Goal: Task Accomplishment & Management: Complete application form

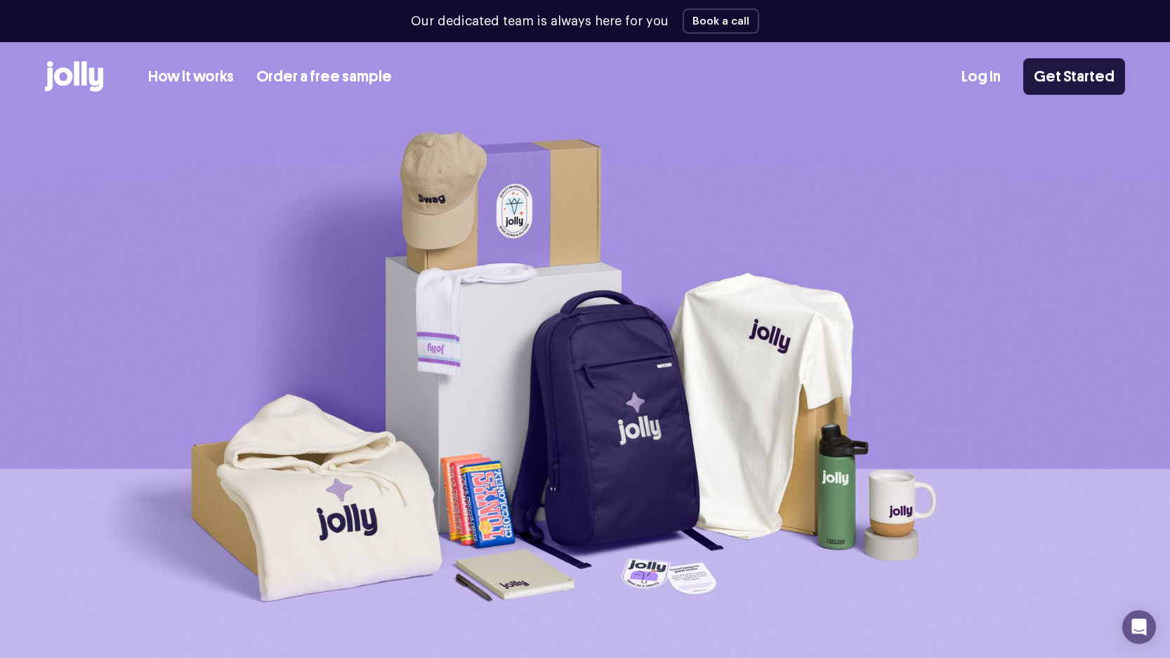
click at [1028, 71] on link "Get Started" at bounding box center [1074, 76] width 102 height 37
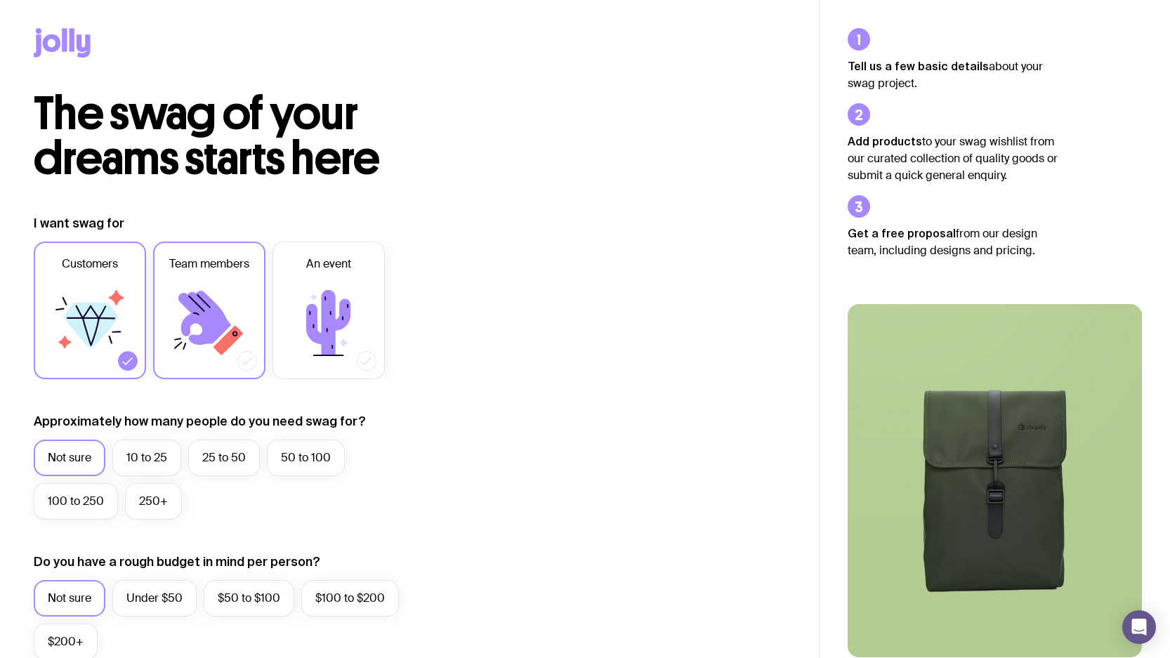
click at [176, 308] on icon at bounding box center [209, 323] width 84 height 84
click at [0, 0] on input "Team members" at bounding box center [0, 0] width 0 height 0
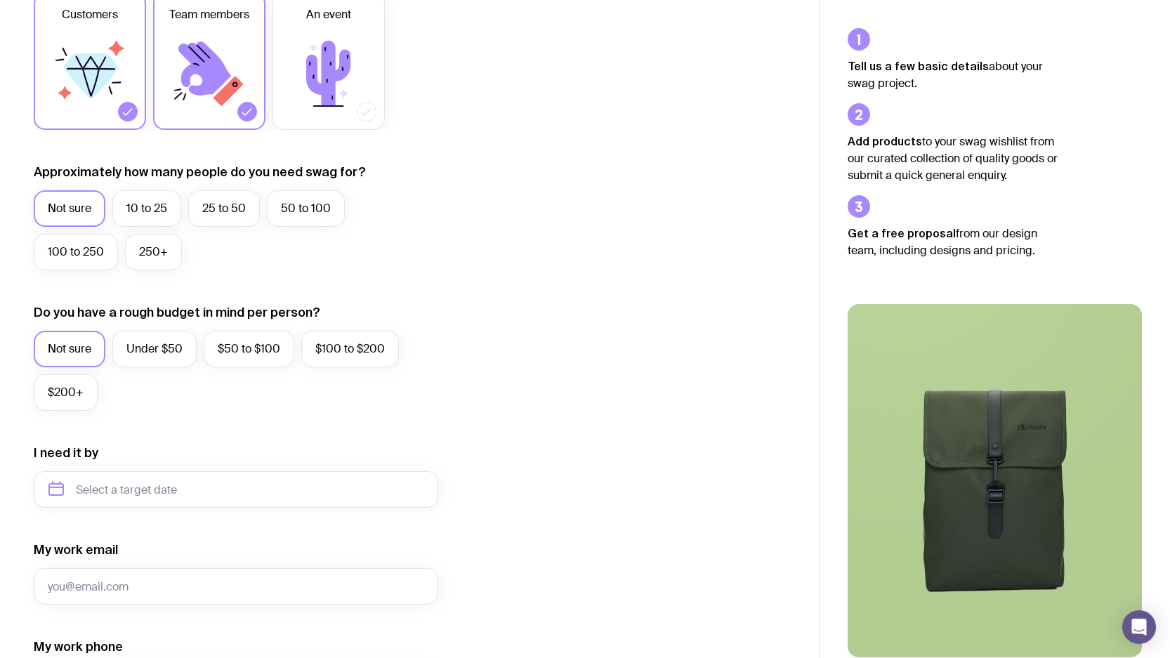
scroll to position [250, 0]
click at [304, 205] on label "50 to 100" at bounding box center [306, 208] width 78 height 37
click at [0, 0] on input "50 to 100" at bounding box center [0, 0] width 0 height 0
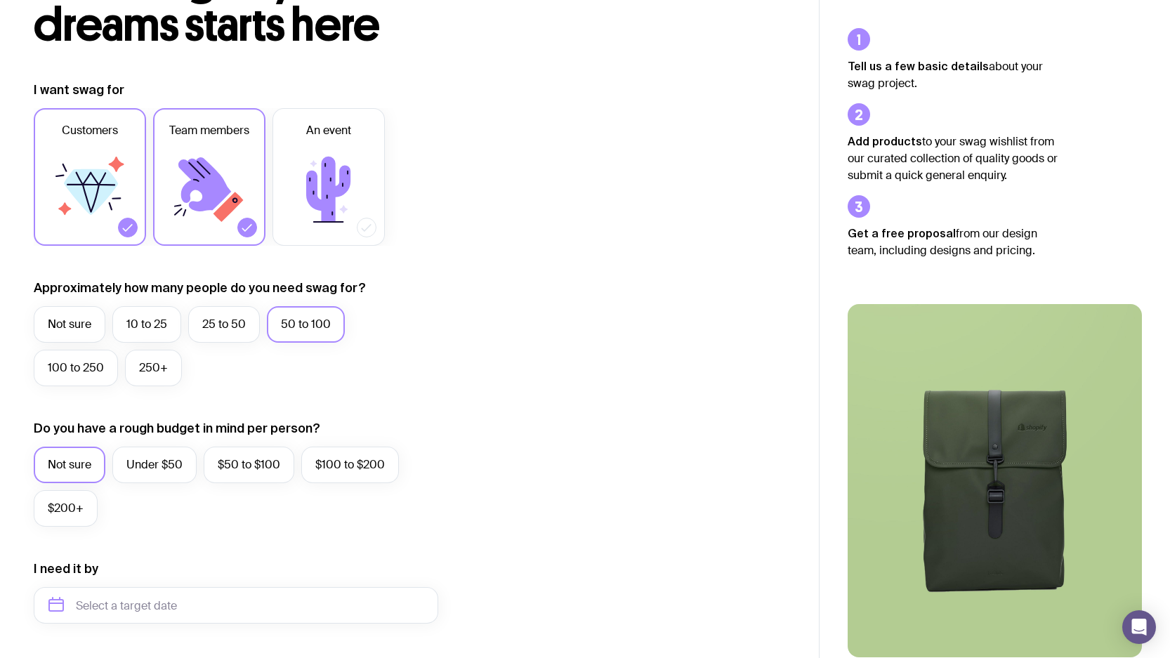
scroll to position [133, 0]
click at [246, 188] on icon at bounding box center [209, 190] width 84 height 84
click at [0, 0] on input "Team members" at bounding box center [0, 0] width 0 height 0
click at [88, 368] on label "100 to 250" at bounding box center [76, 368] width 84 height 37
click at [0, 0] on input "100 to 250" at bounding box center [0, 0] width 0 height 0
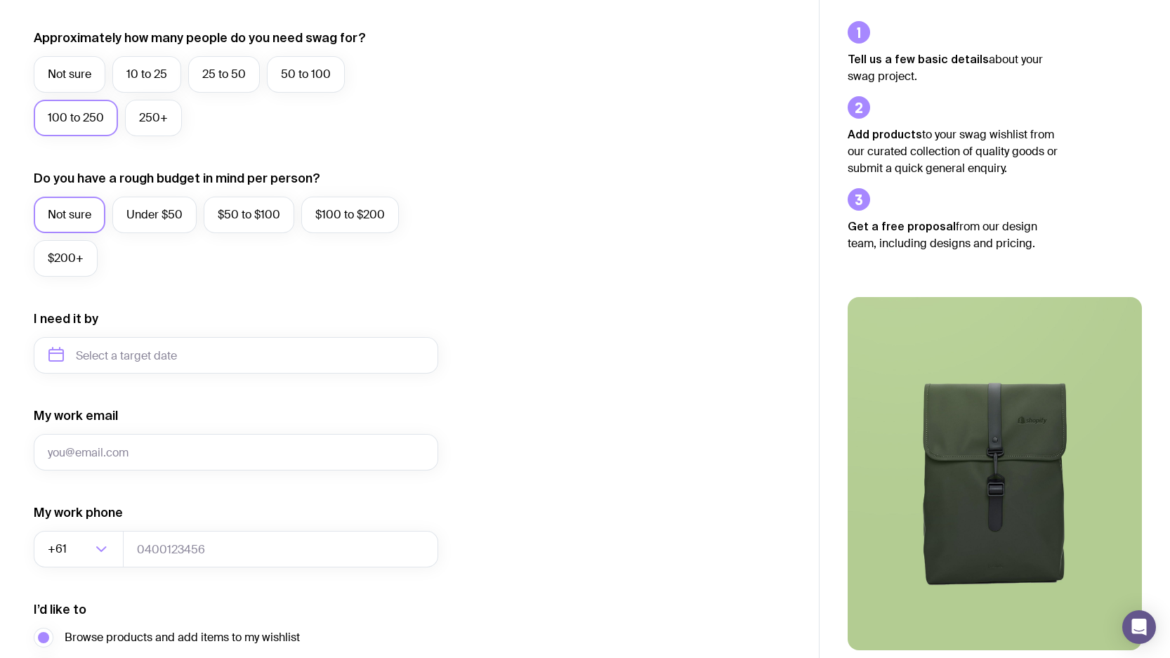
scroll to position [397, 0]
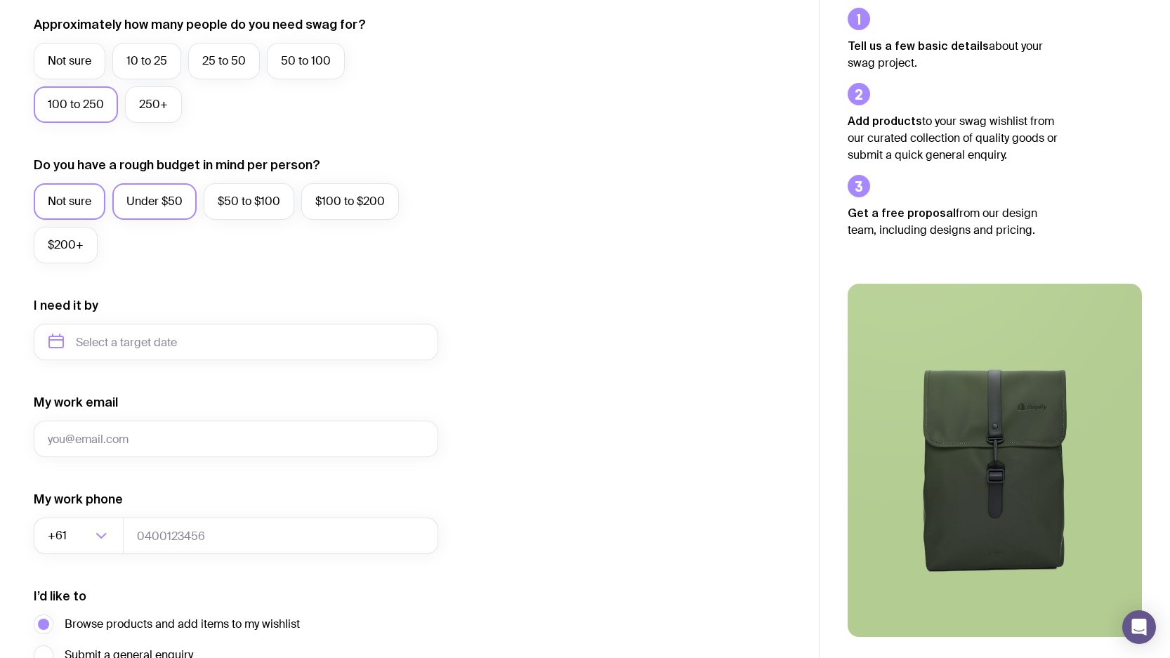
click at [153, 204] on label "Under $50" at bounding box center [154, 201] width 84 height 37
click at [0, 0] on input "Under $50" at bounding box center [0, 0] width 0 height 0
click at [169, 345] on input "text" at bounding box center [236, 342] width 404 height 37
click at [67, 519] on button "Oct" at bounding box center [66, 515] width 51 height 28
type input "[DATE]"
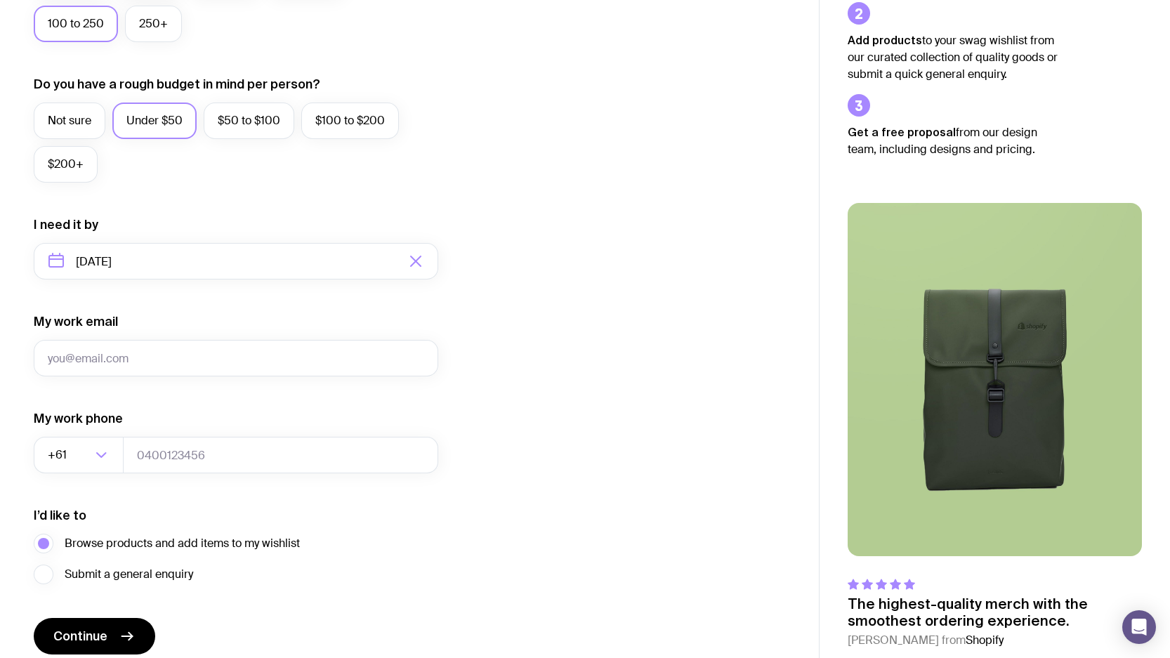
scroll to position [483, 0]
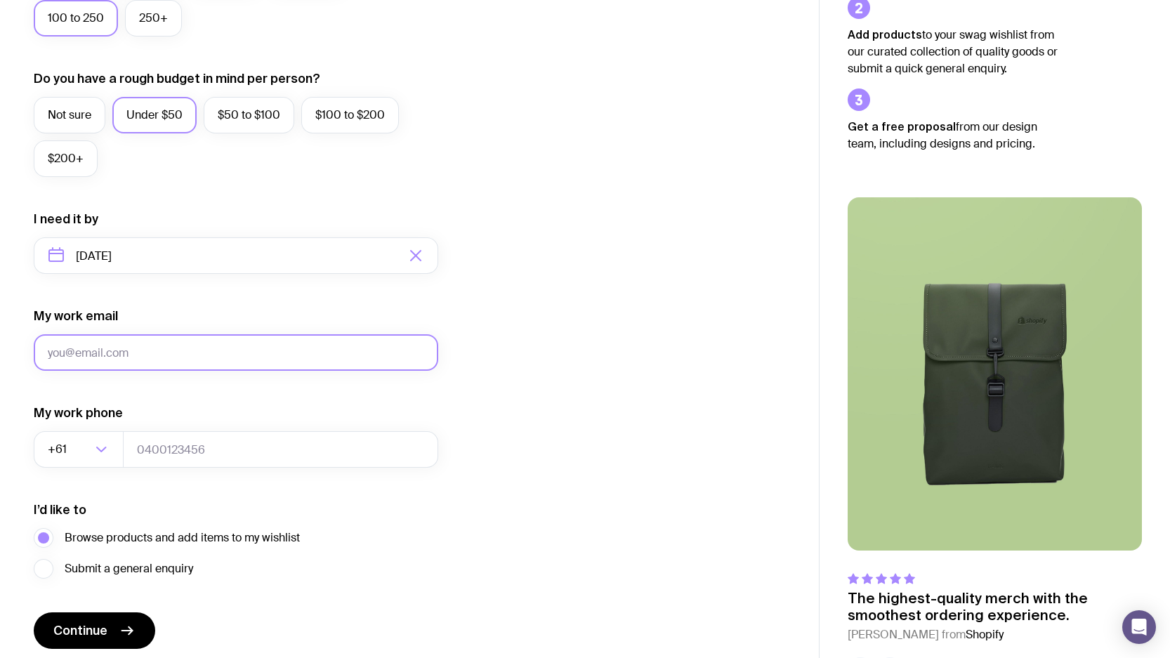
type input "[PERSON_NAME][EMAIL_ADDRESS][DOMAIN_NAME]"
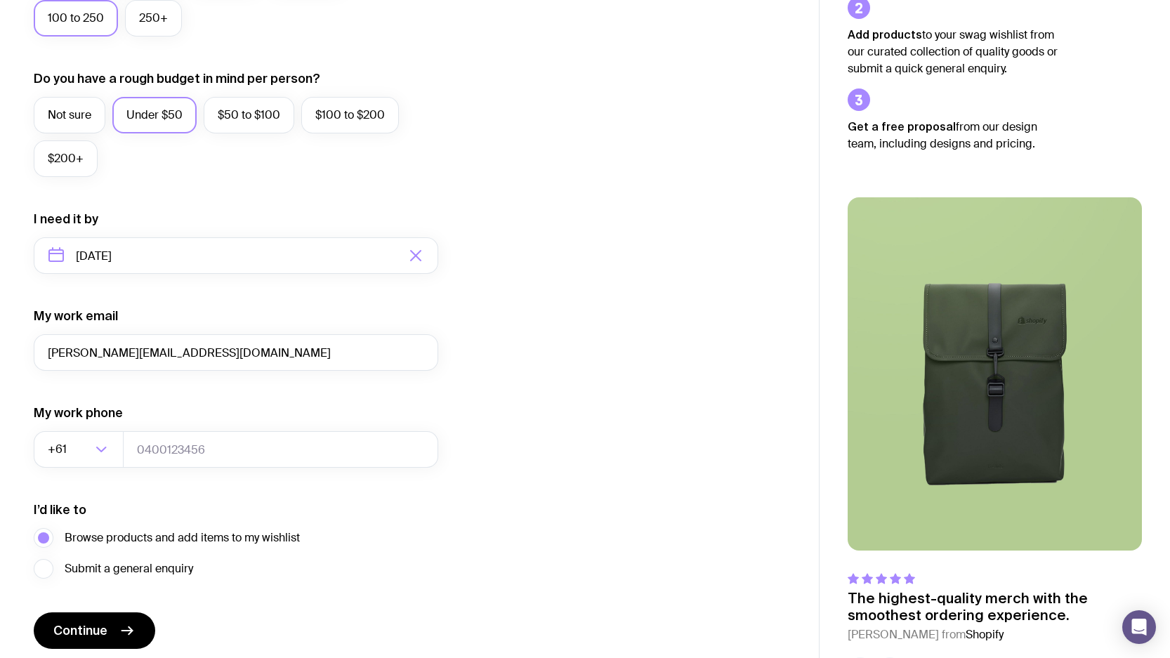
click at [636, 392] on div "I want swag for Customers Team members An event Approximately how many people d…" at bounding box center [409, 190] width 751 height 917
drag, startPoint x: 208, startPoint y: 452, endPoint x: 143, endPoint y: 451, distance: 64.6
click at [143, 451] on input "0419117993" at bounding box center [280, 449] width 315 height 37
paste input "68999117"
type input "0468999117"
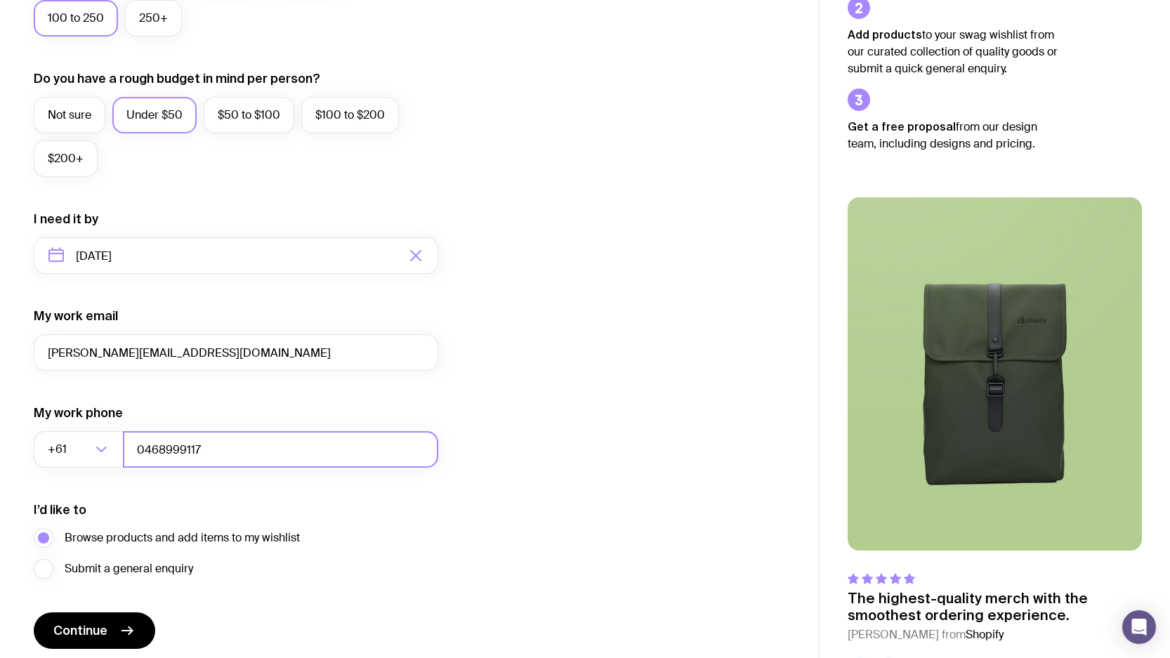
click at [296, 445] on input "0468999117" at bounding box center [280, 449] width 315 height 37
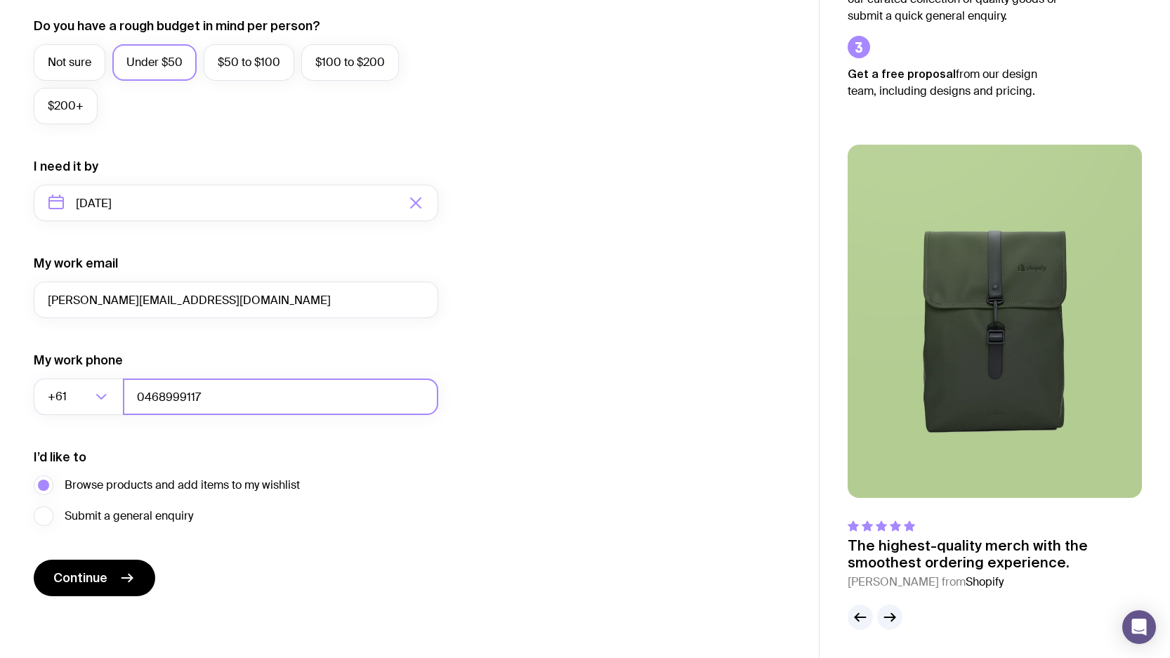
scroll to position [536, 0]
click at [78, 577] on span "Continue" at bounding box center [80, 577] width 54 height 17
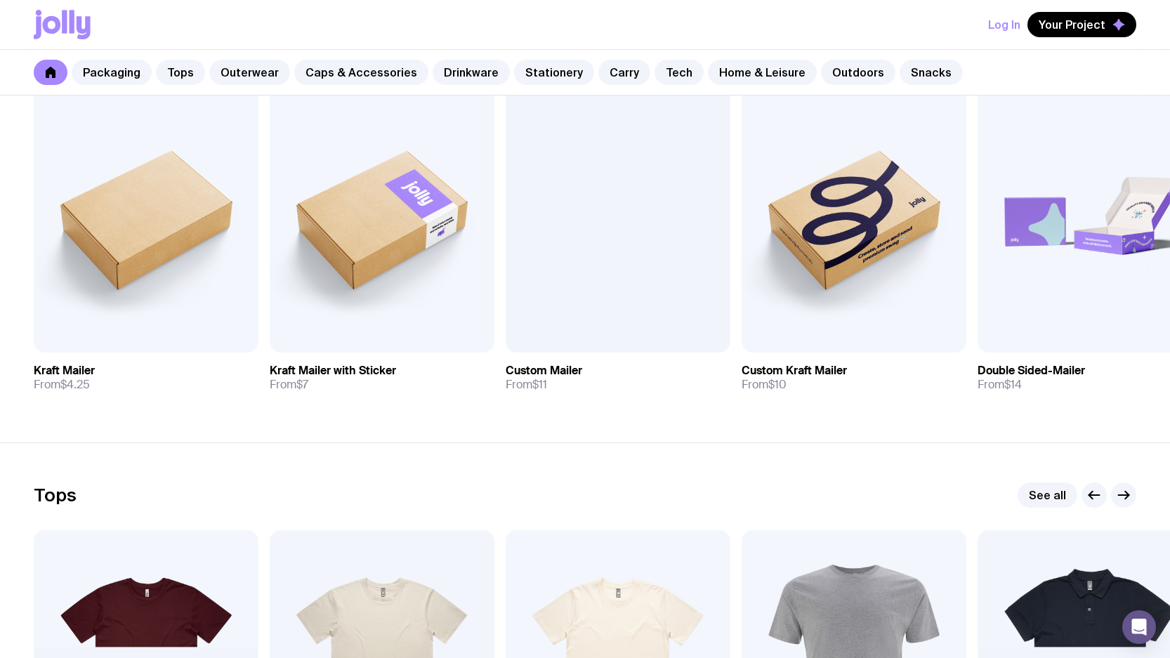
scroll to position [304, 0]
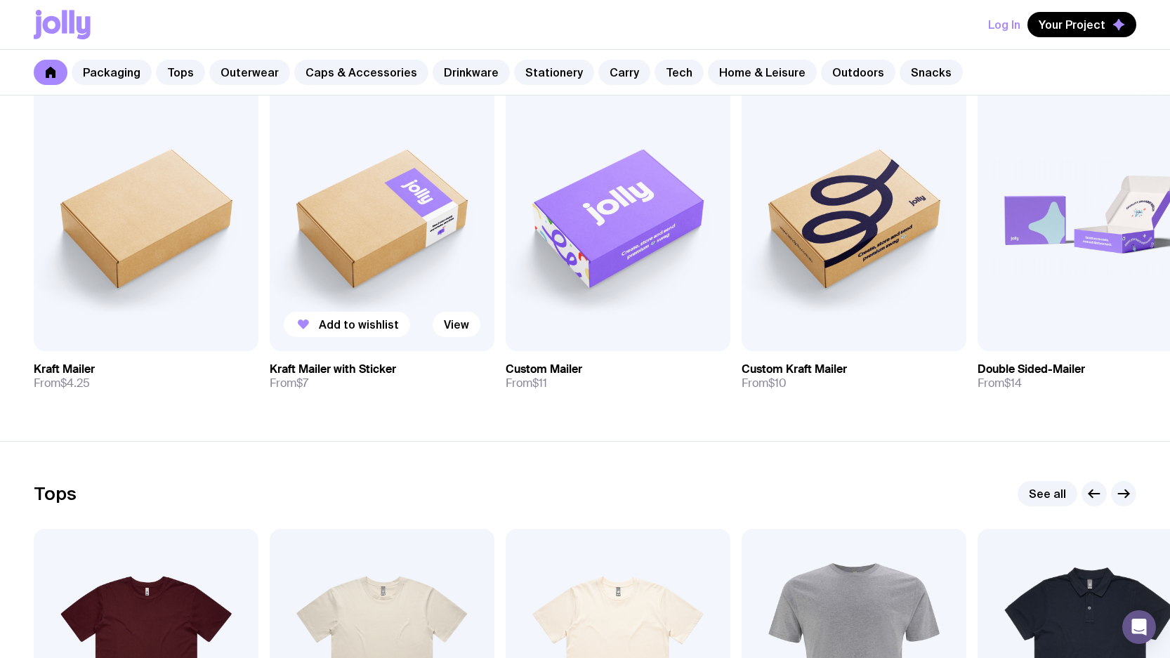
click at [407, 253] on img at bounding box center [382, 216] width 225 height 270
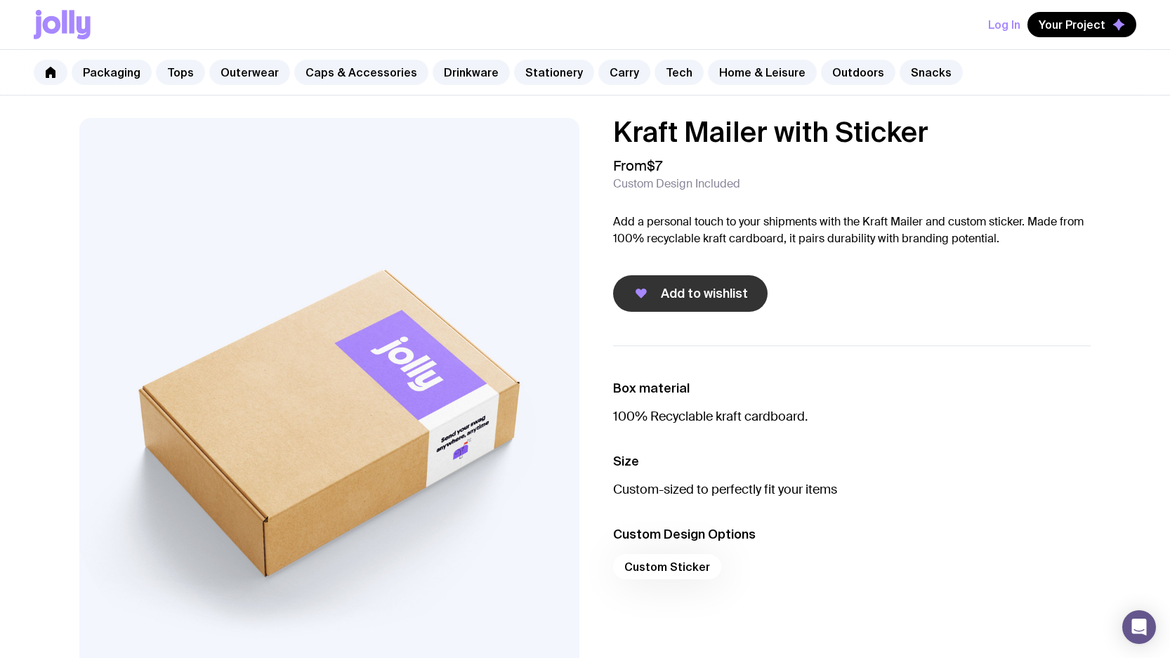
click at [723, 293] on span "Add to wishlist" at bounding box center [704, 293] width 87 height 17
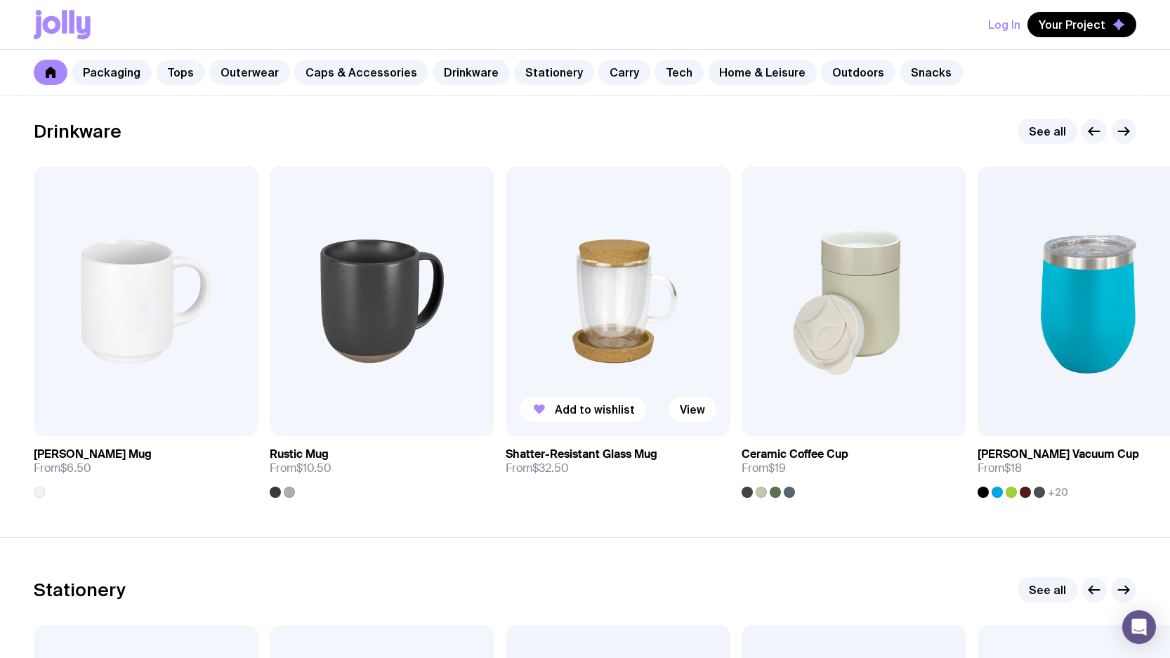
scroll to position [2041, 0]
click at [821, 411] on span "Add to wishlist" at bounding box center [831, 410] width 80 height 14
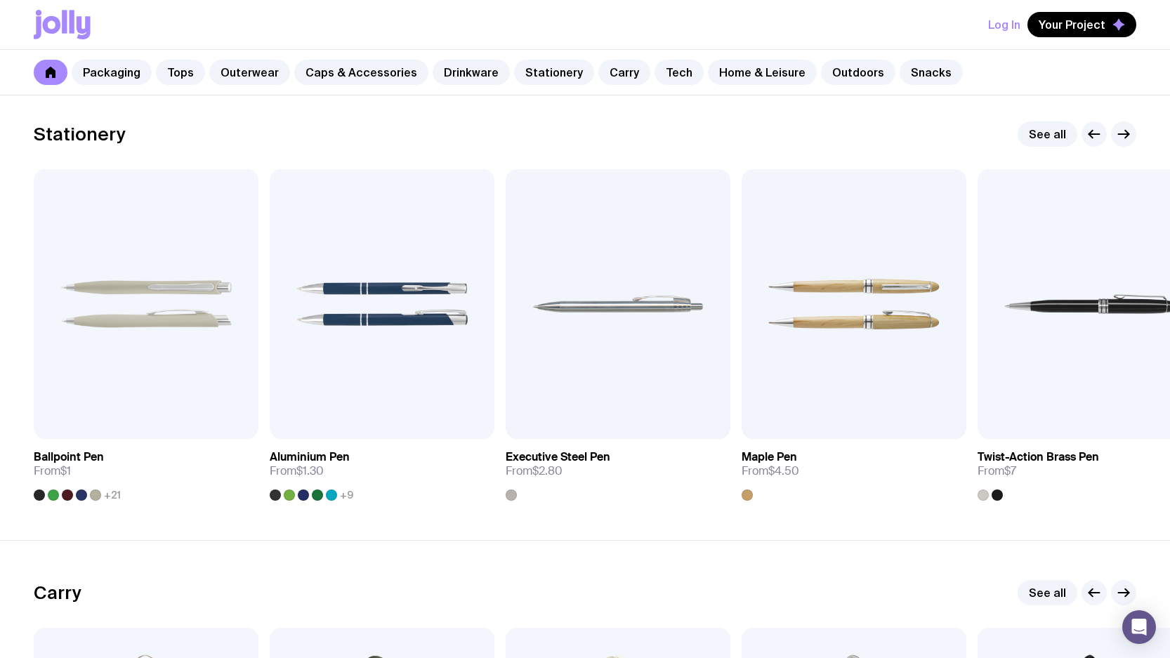
scroll to position [2498, 0]
click at [832, 411] on span "Add to wishlist" at bounding box center [831, 411] width 80 height 14
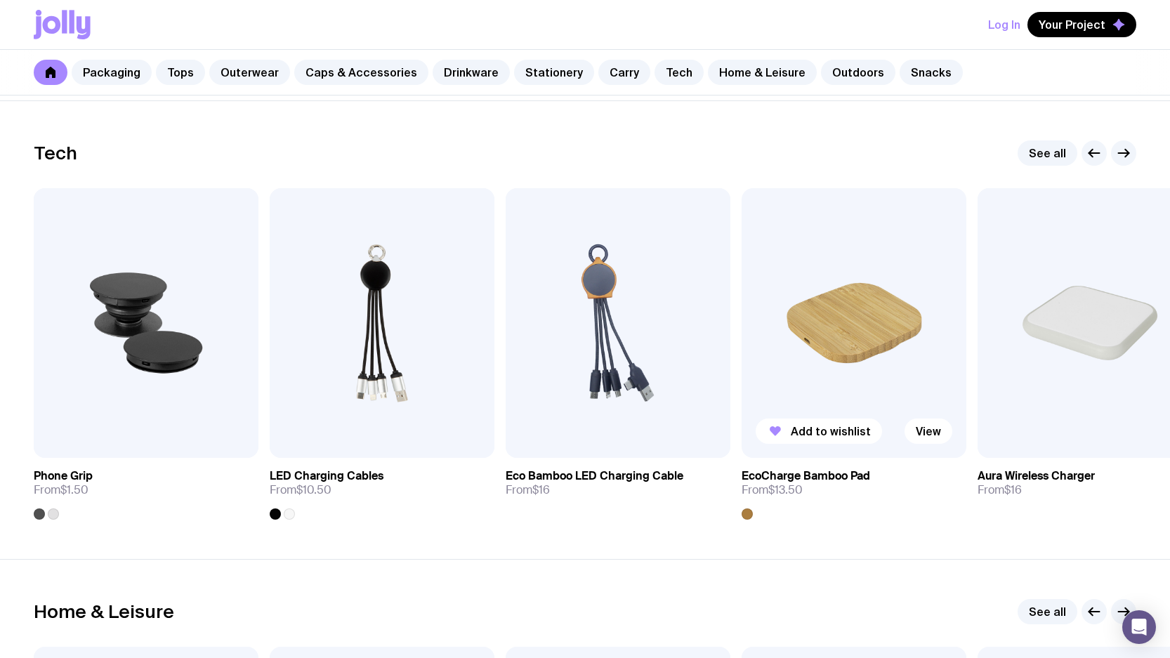
scroll to position [3395, 0]
click at [602, 435] on span "Add to wishlist" at bounding box center [595, 432] width 80 height 14
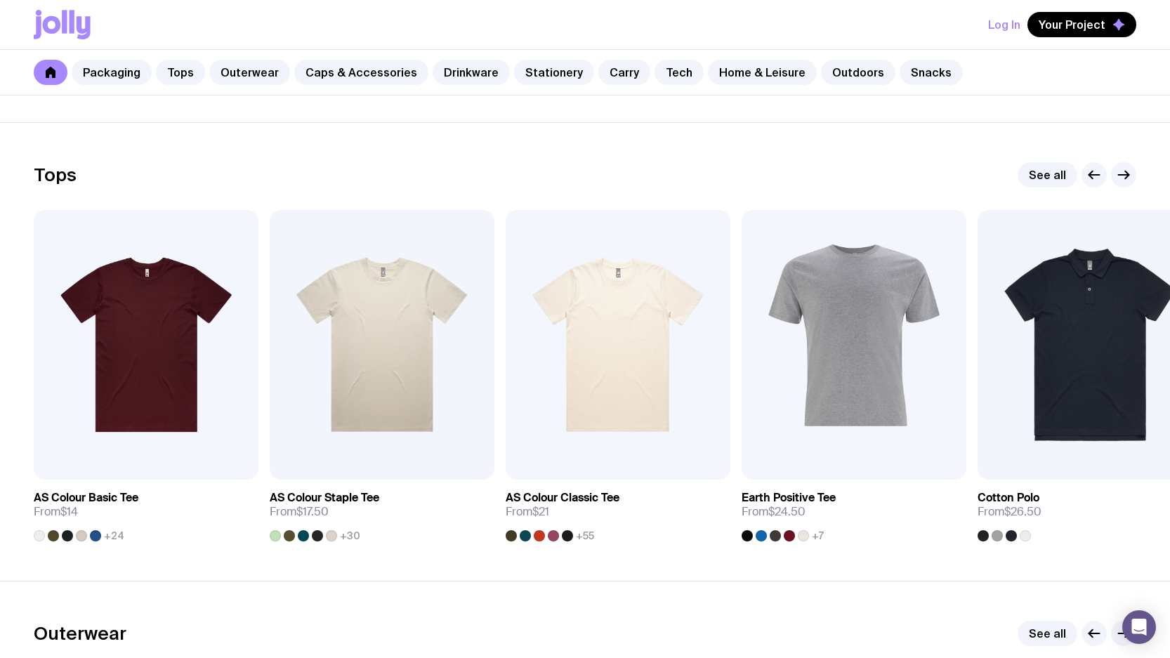
scroll to position [621, 0]
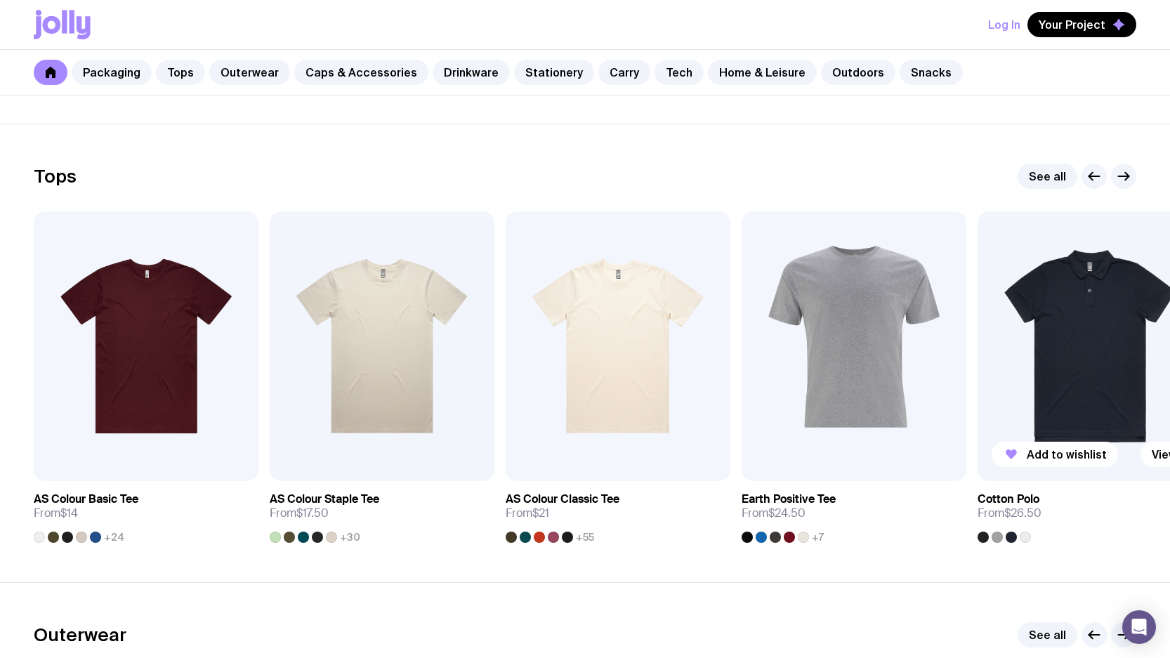
click at [1086, 352] on img at bounding box center [1089, 346] width 225 height 270
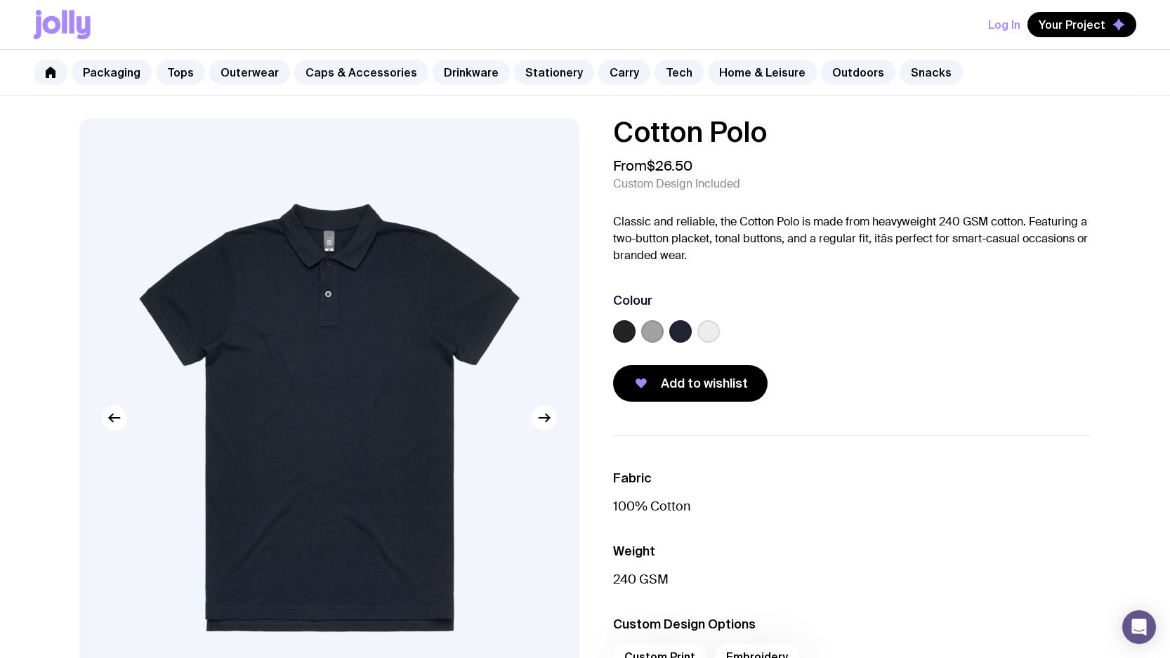
click at [619, 331] on label at bounding box center [624, 331] width 22 height 22
click at [0, 0] on input "radio" at bounding box center [0, 0] width 0 height 0
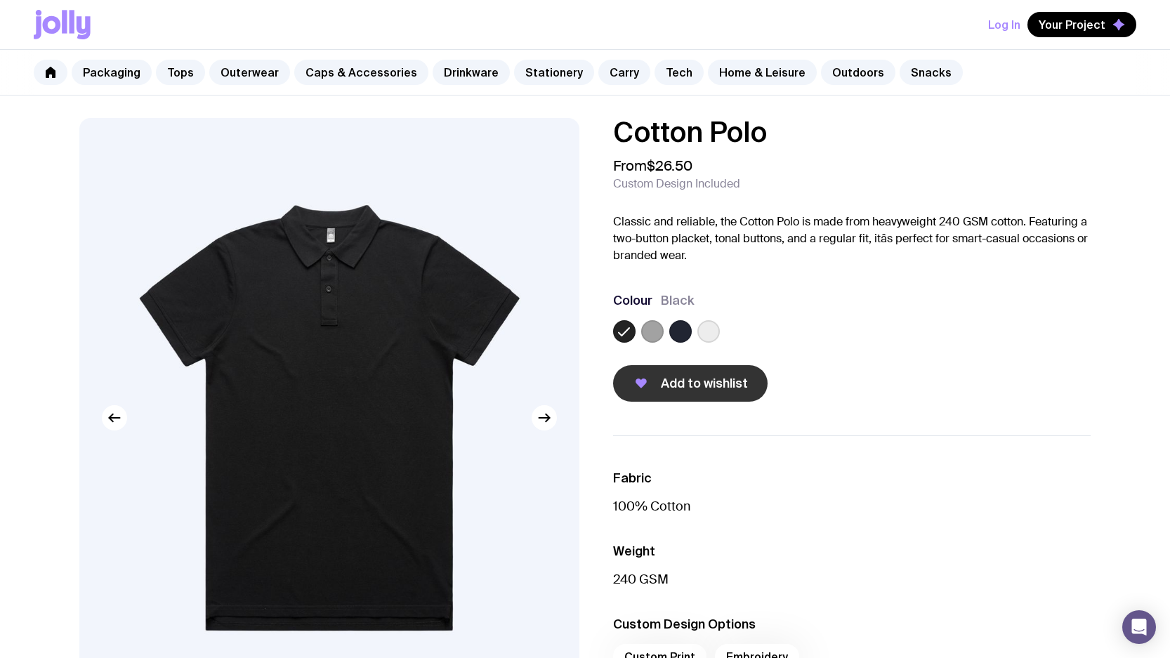
click at [701, 388] on span "Add to wishlist" at bounding box center [704, 383] width 87 height 17
click at [732, 73] on link "Home & Leisure" at bounding box center [762, 72] width 109 height 25
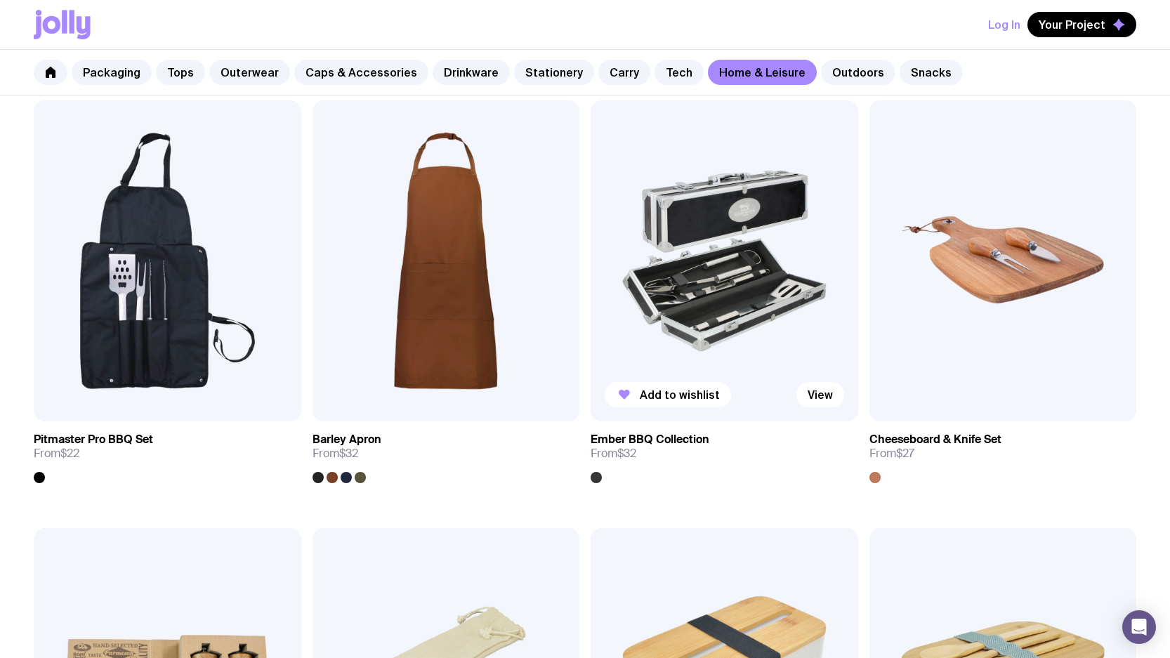
scroll to position [1112, 0]
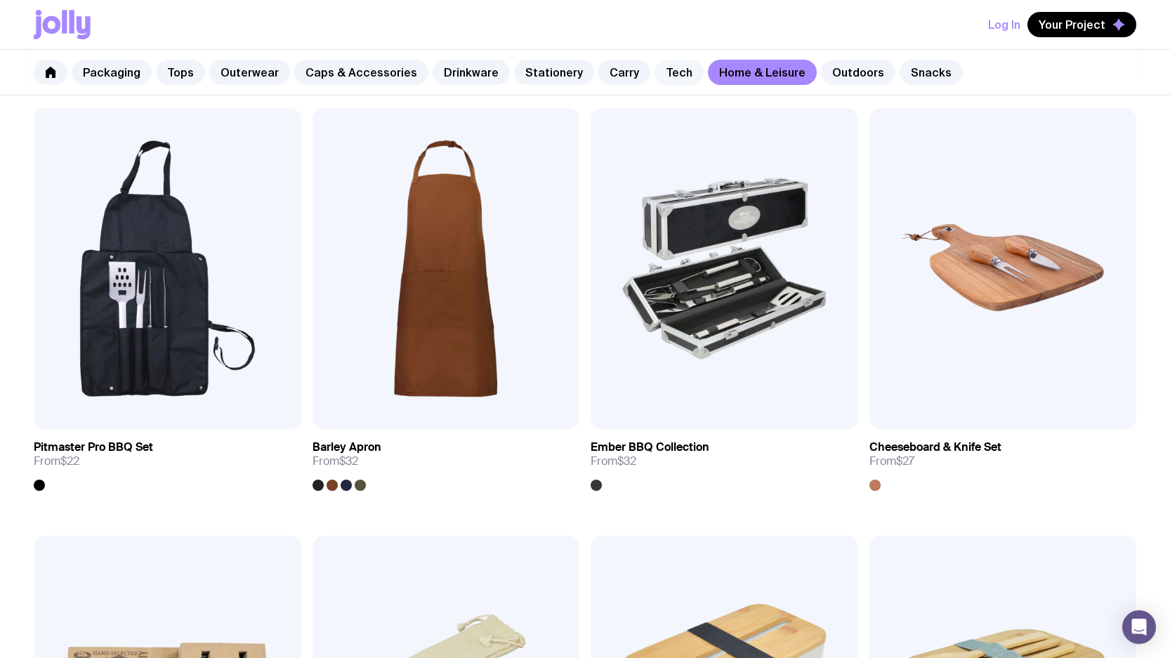
click at [660, 72] on link "Tech" at bounding box center [678, 72] width 49 height 25
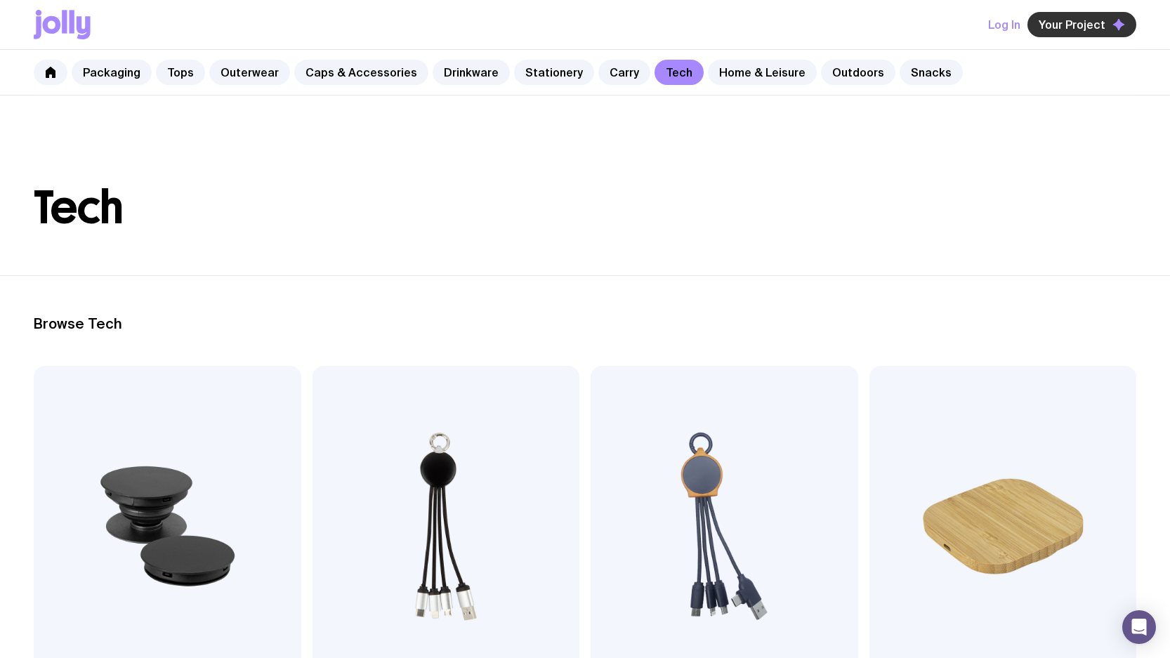
click at [1079, 22] on span "Your Project" at bounding box center [1072, 25] width 67 height 14
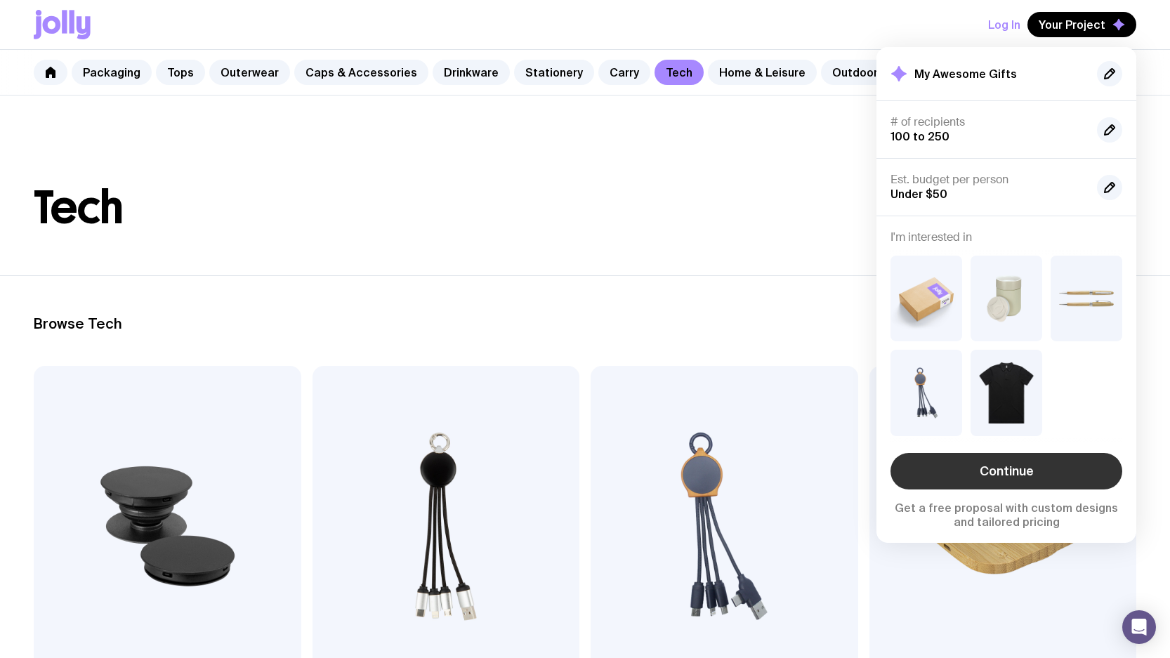
click at [1008, 472] on link "Continue" at bounding box center [1006, 471] width 232 height 37
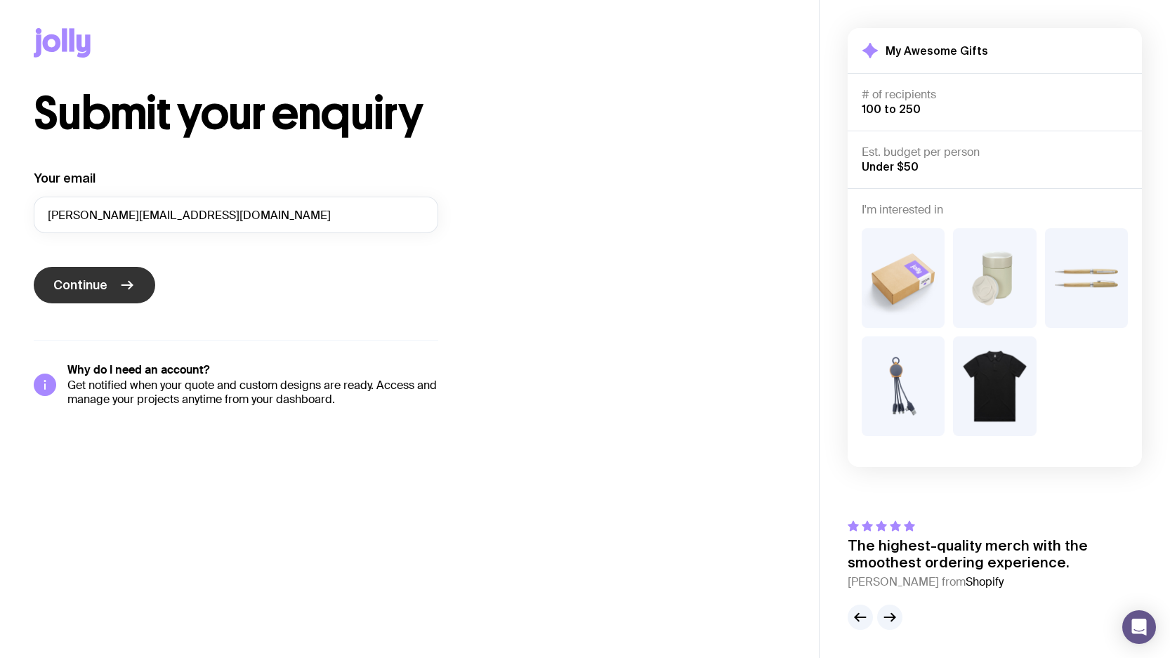
click at [98, 280] on span "Continue" at bounding box center [80, 285] width 54 height 17
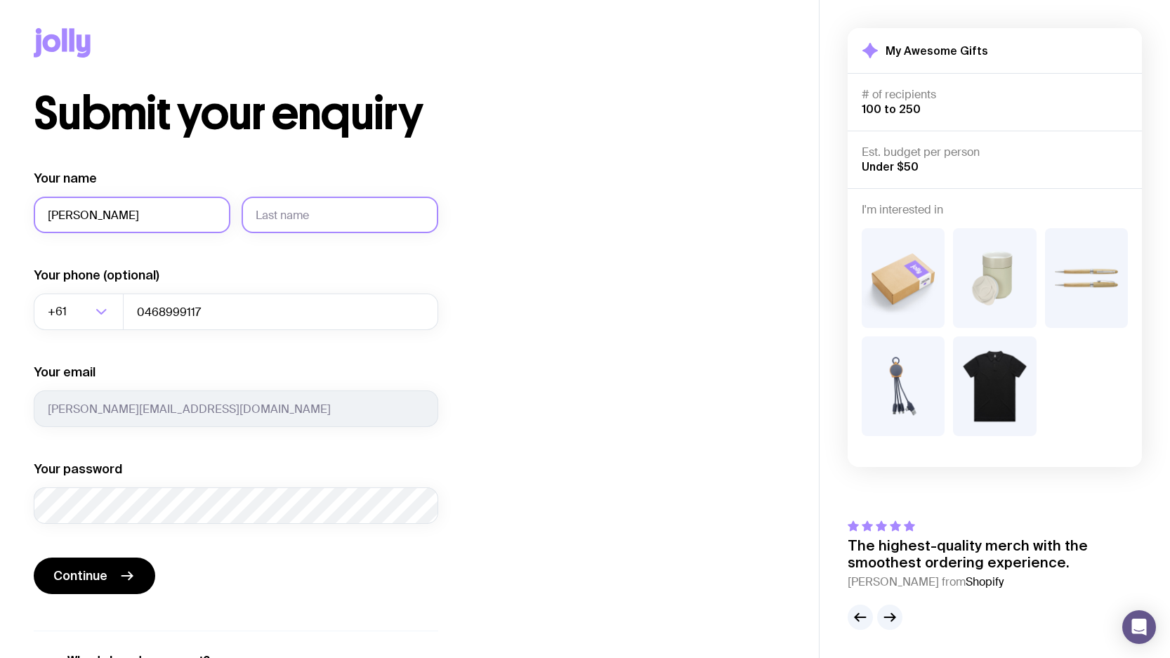
type input "[PERSON_NAME]"
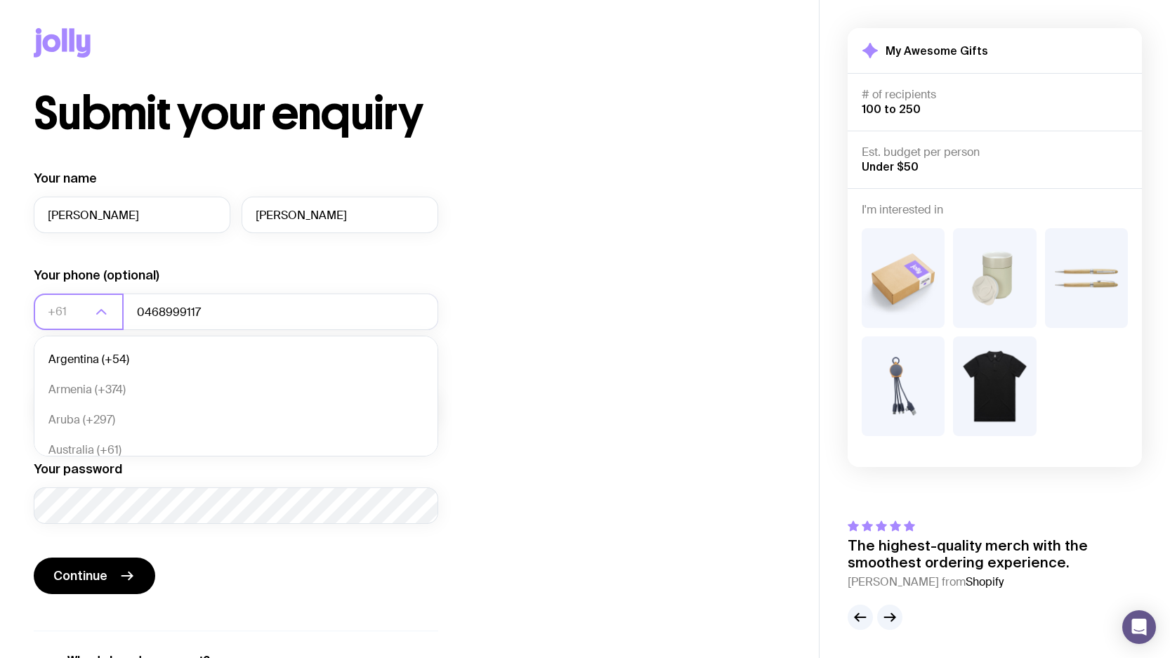
scroll to position [269, 0]
click at [596, 359] on div "Submit your enquiry Your name [PERSON_NAME] Your phone (optional) +61 Loading..…" at bounding box center [409, 394] width 751 height 606
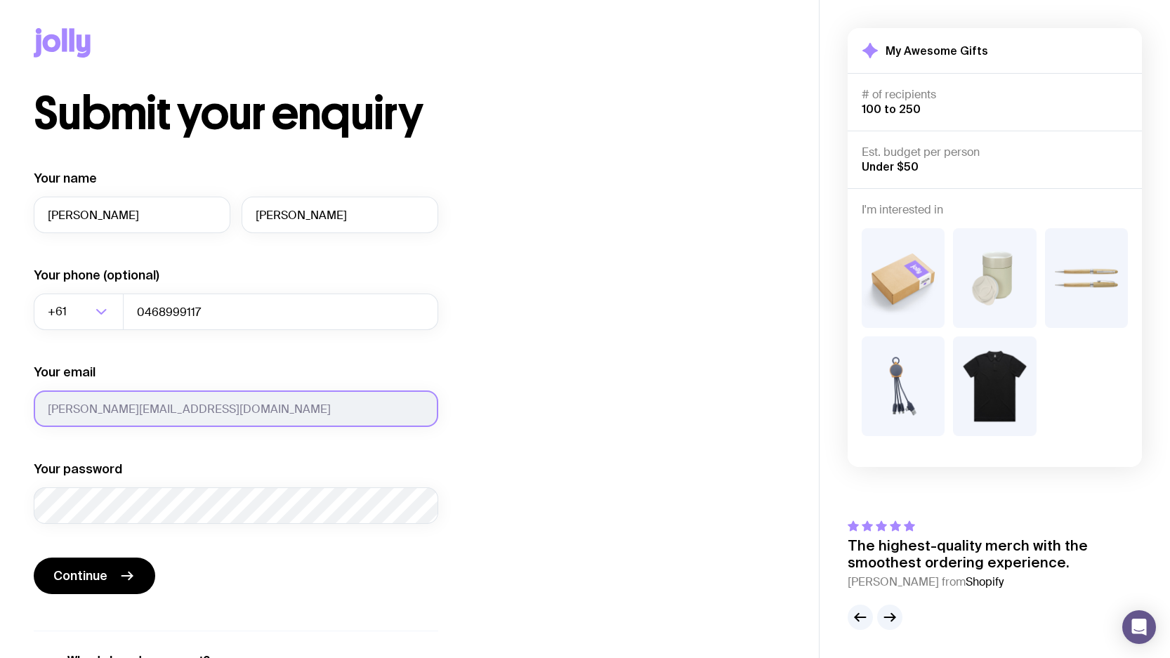
type input "[PERSON_NAME][EMAIL_ADDRESS][DOMAIN_NAME]"
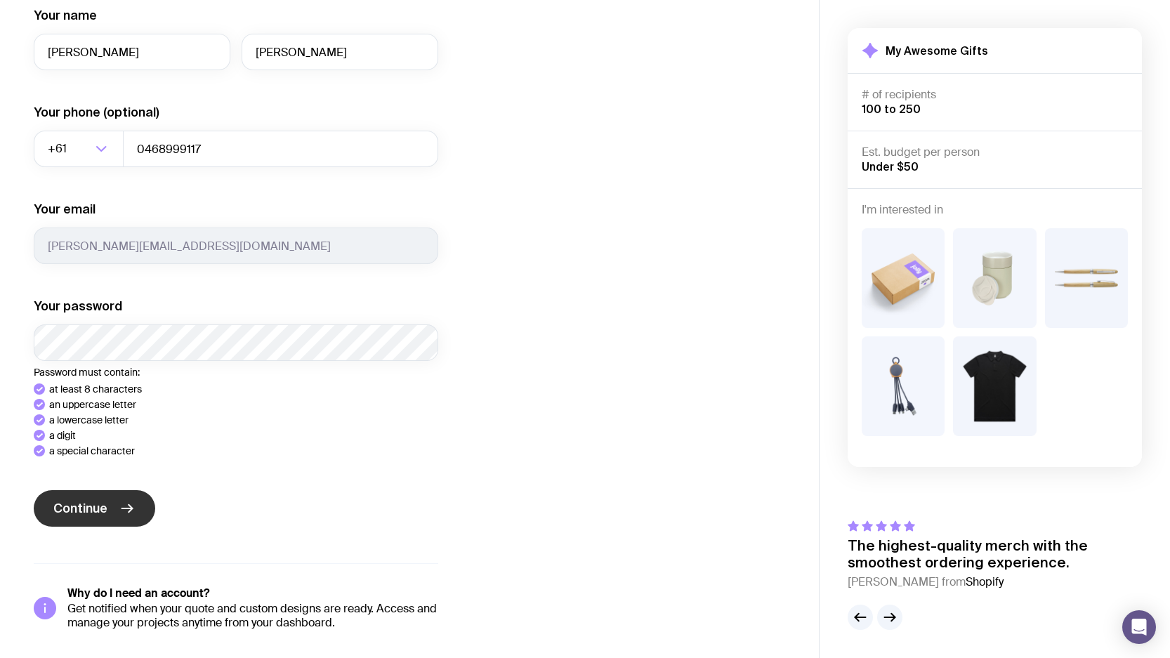
scroll to position [67, 0]
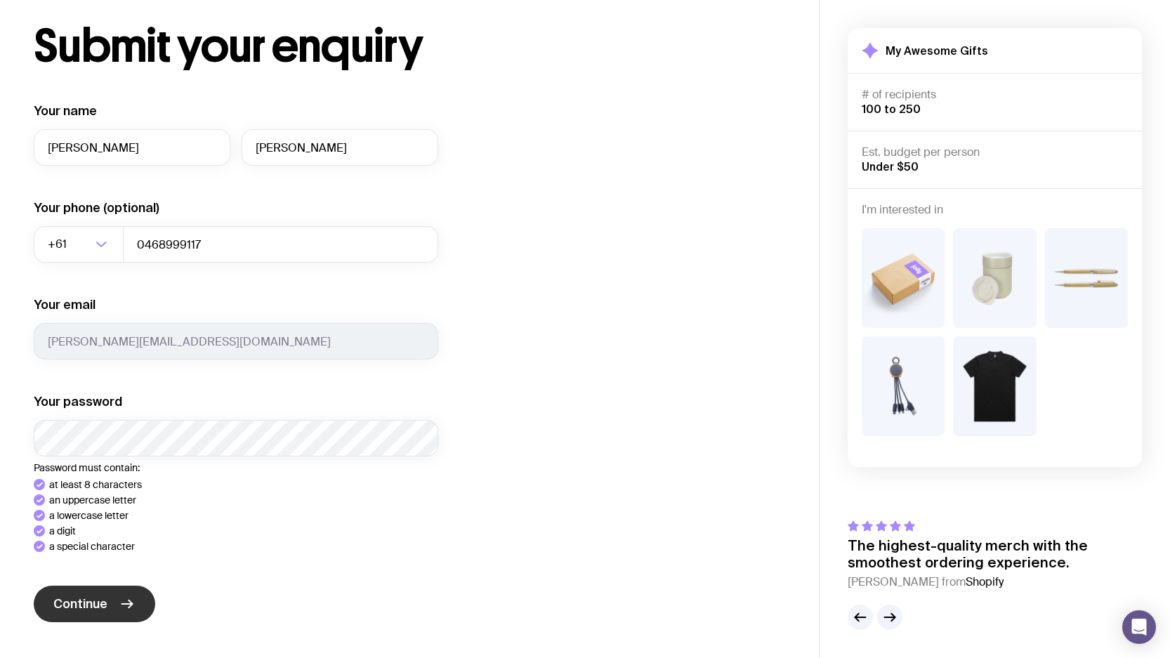
click at [91, 503] on form "Your name [PERSON_NAME] Your phone (optional) +61 Loading... 0468999117 Your em…" at bounding box center [236, 364] width 404 height 522
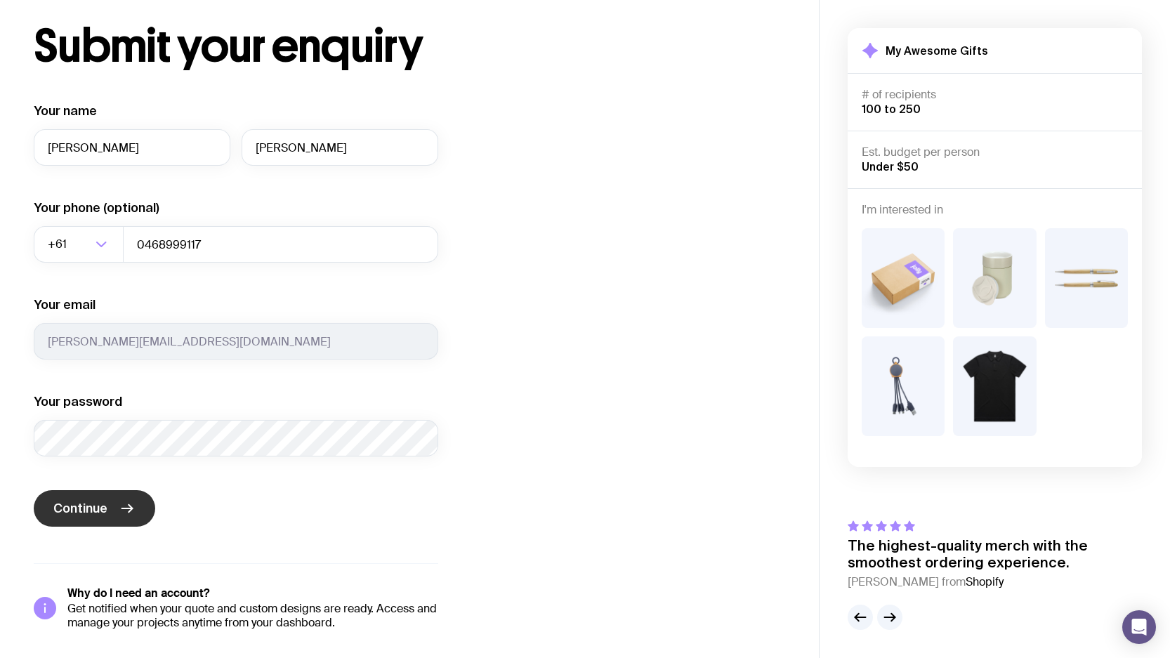
click at [84, 508] on span "Continue" at bounding box center [80, 508] width 54 height 17
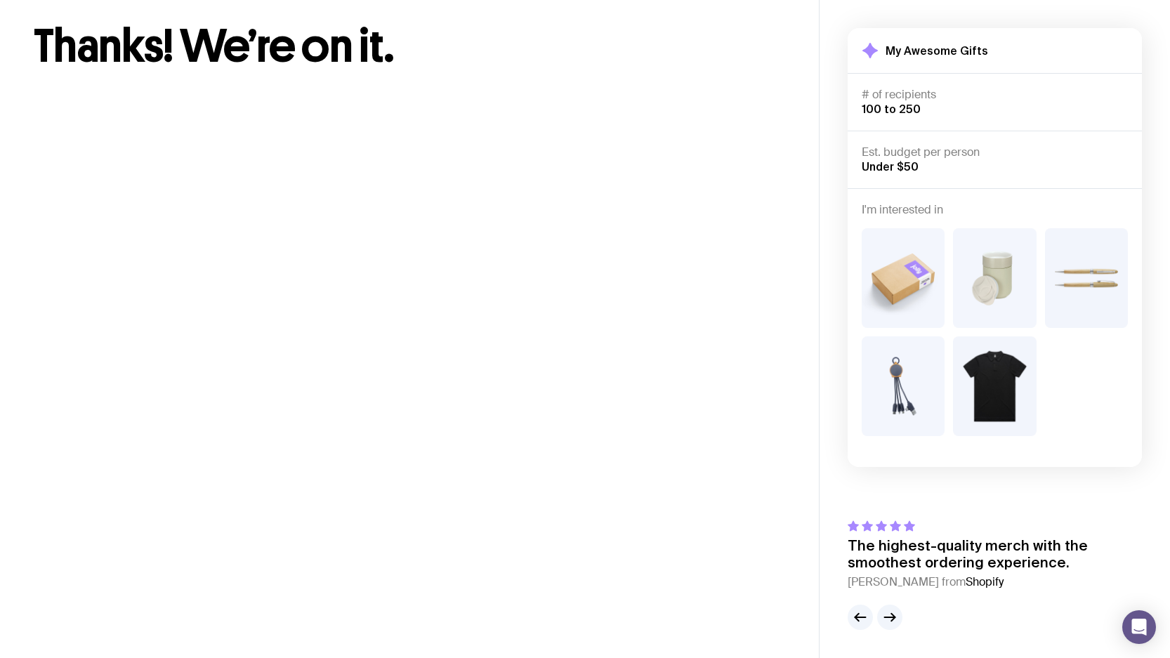
scroll to position [0, 0]
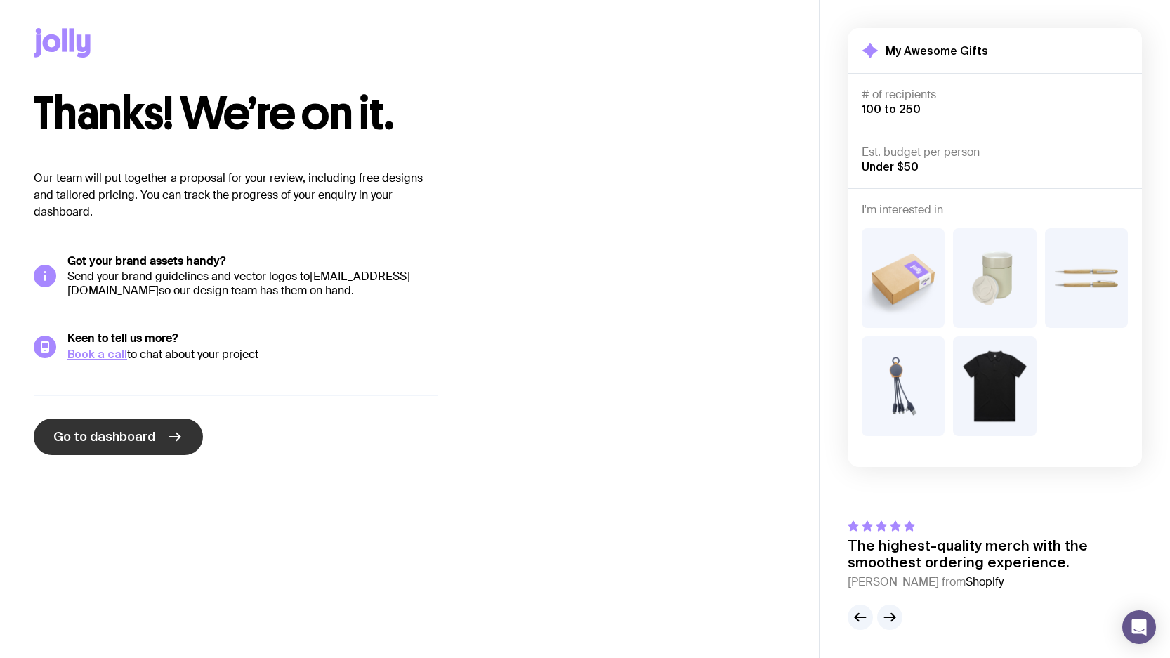
click at [81, 432] on span "Go to dashboard" at bounding box center [104, 436] width 102 height 17
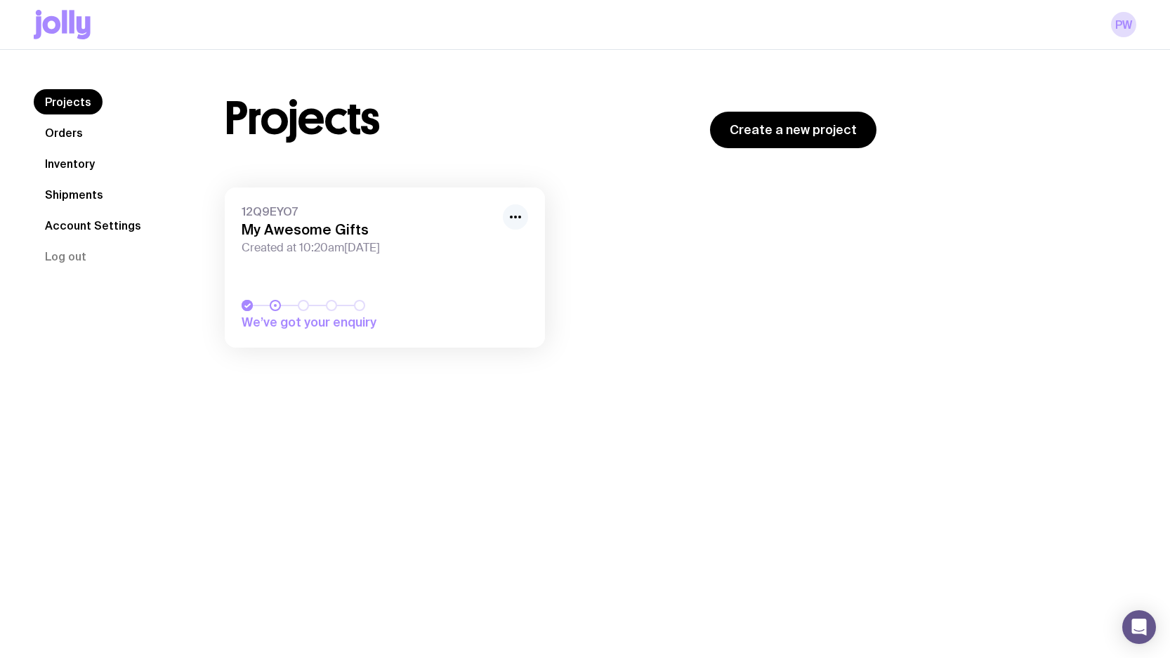
click at [520, 220] on icon "button" at bounding box center [515, 217] width 17 height 17
click at [694, 407] on div "Projects Orders Inventory Shipments Account Settings Log out Projects Orders In…" at bounding box center [585, 379] width 1170 height 658
click at [360, 220] on div "12Q9EYO7 My Awesome Gifts Created at 10:20am[DATE]" at bounding box center [385, 229] width 286 height 51
